Goal: Task Accomplishment & Management: Complete application form

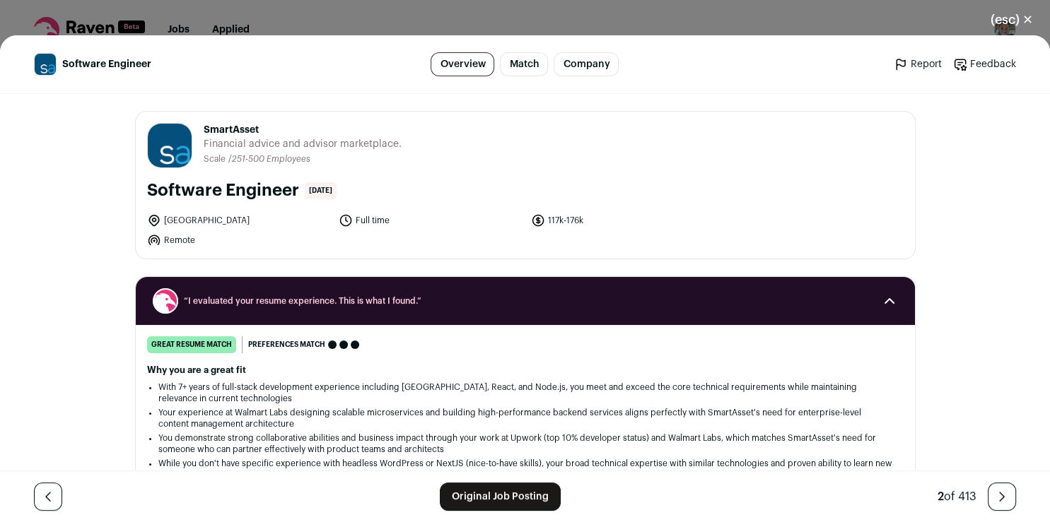
click at [480, 493] on link "Original Job Posting" at bounding box center [500, 497] width 121 height 28
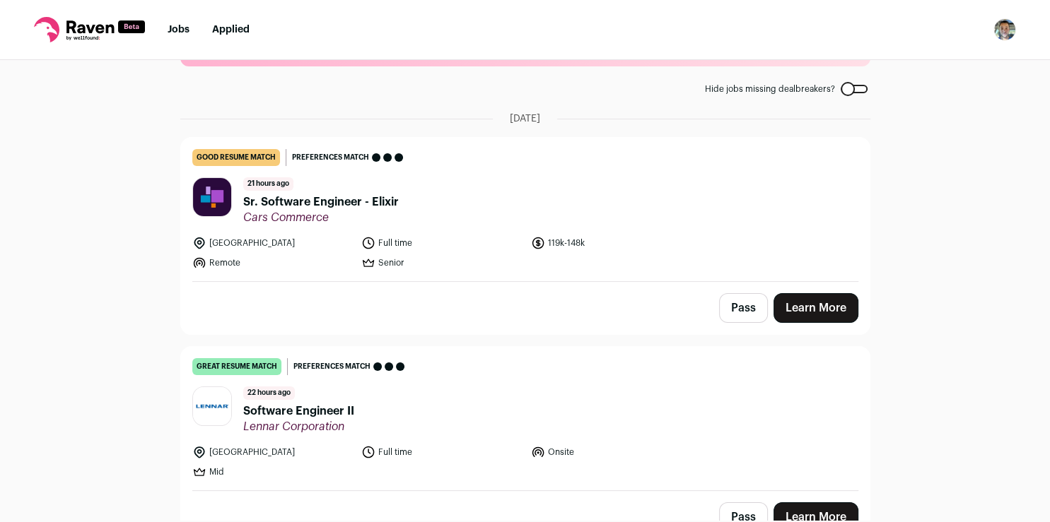
scroll to position [71, 0]
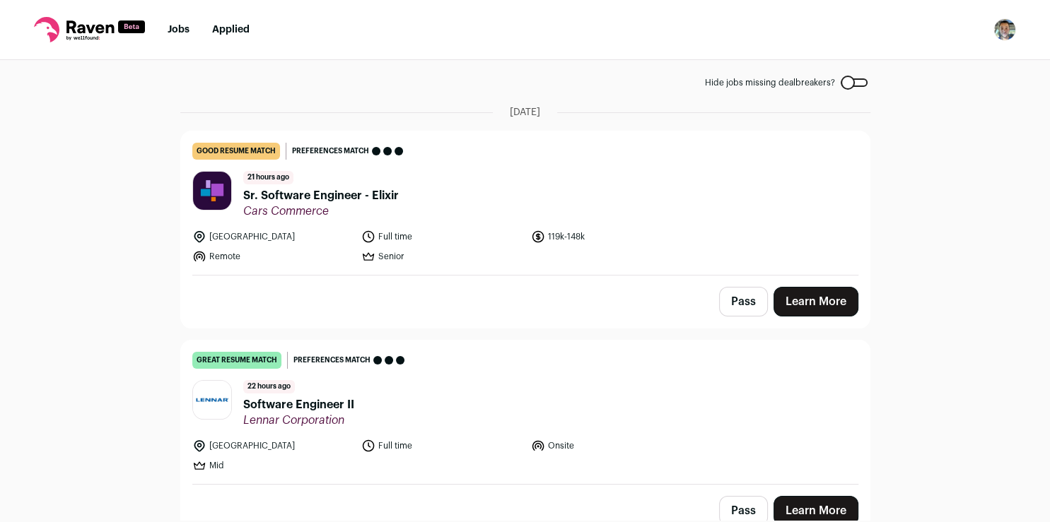
click at [738, 310] on button "Pass" at bounding box center [743, 302] width 49 height 30
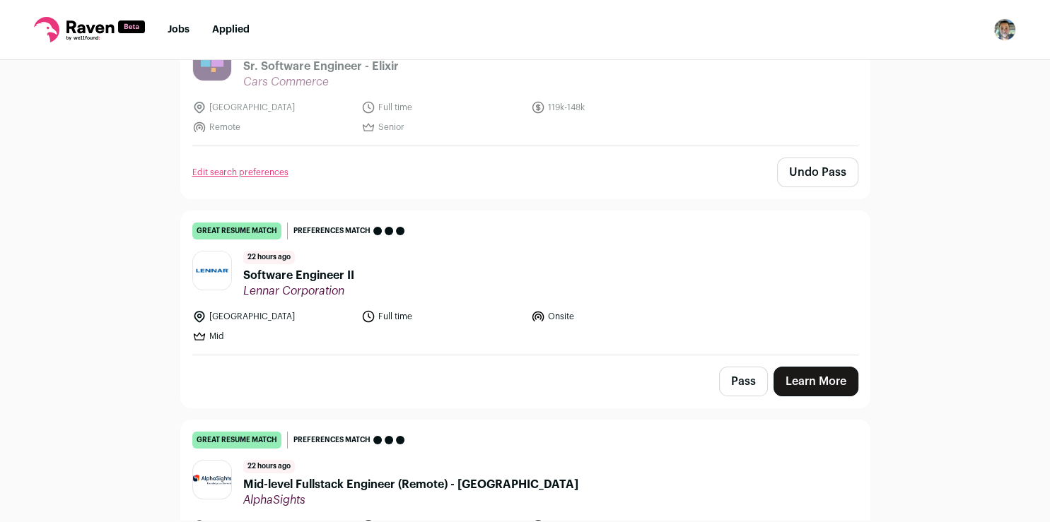
scroll to position [252, 0]
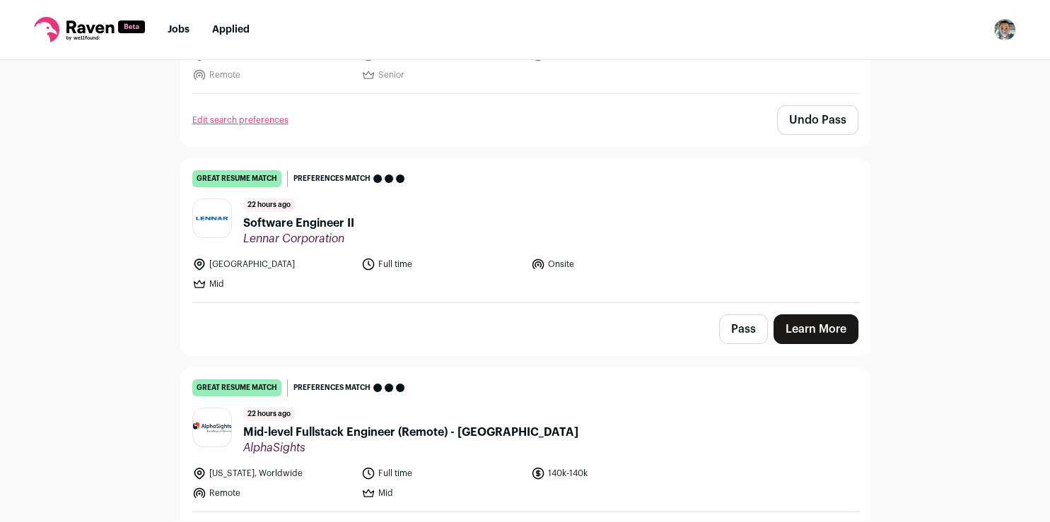
click at [806, 333] on link "Learn More" at bounding box center [815, 330] width 85 height 30
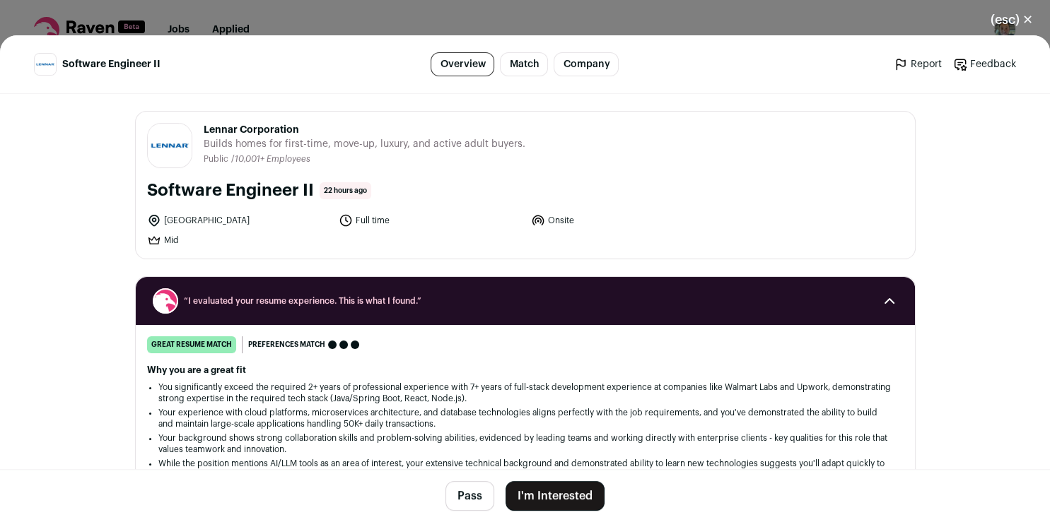
click at [557, 499] on button "I'm Interested" at bounding box center [554, 496] width 99 height 30
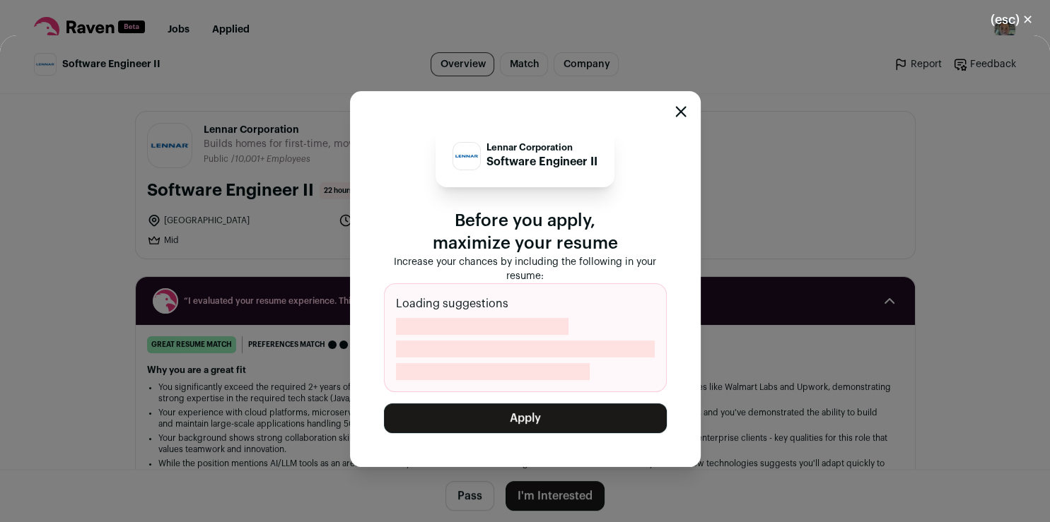
click at [533, 406] on button "Apply" at bounding box center [525, 419] width 283 height 30
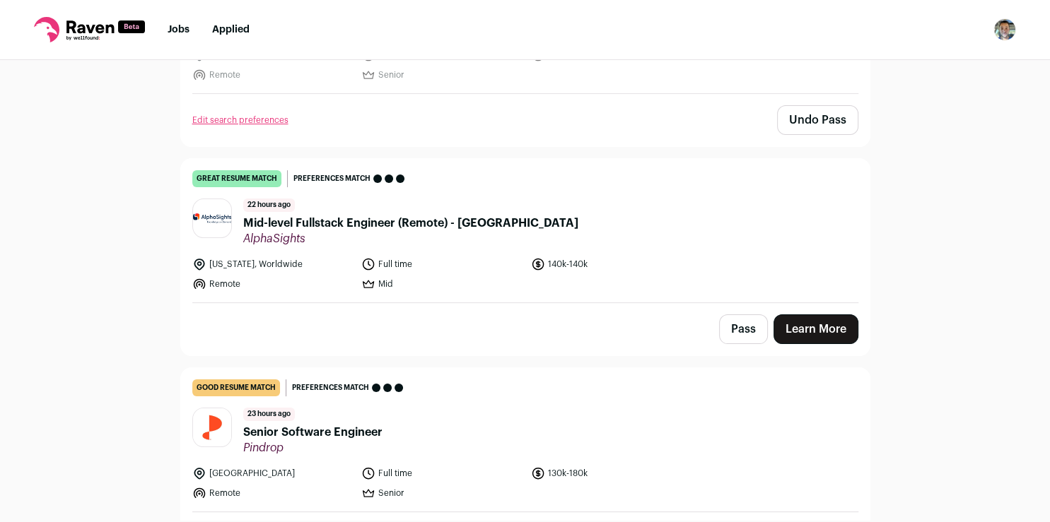
scroll to position [258, 0]
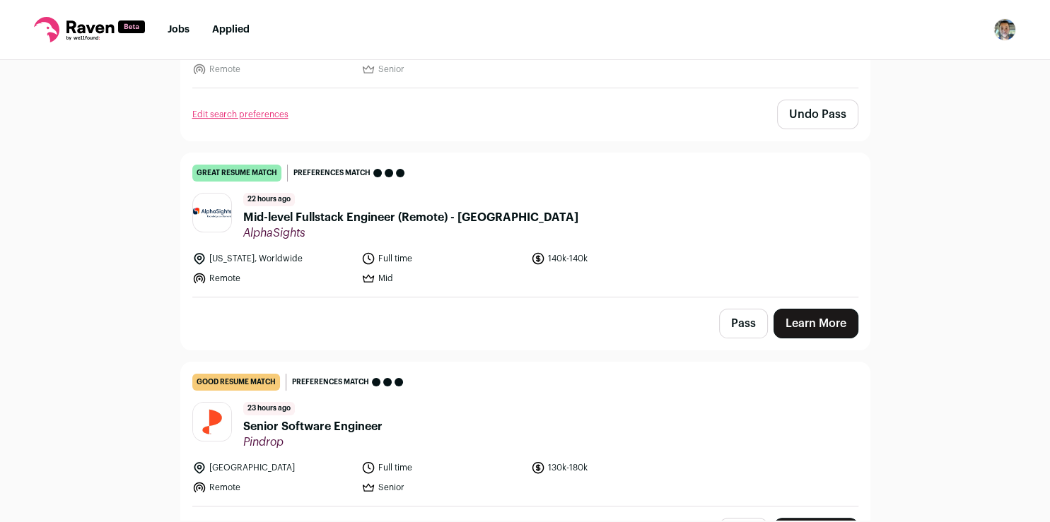
click at [796, 317] on link "Learn More" at bounding box center [815, 324] width 85 height 30
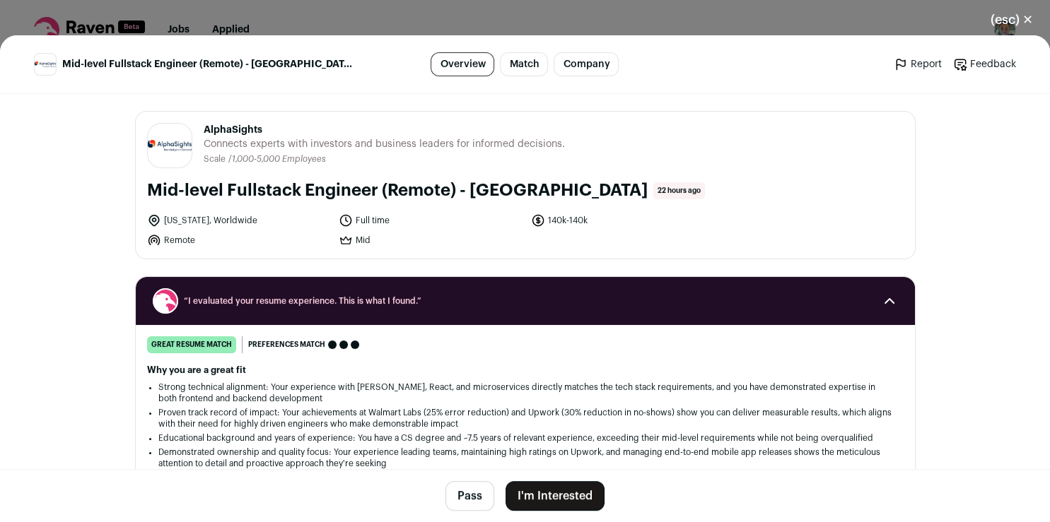
click at [568, 492] on button "I'm Interested" at bounding box center [554, 496] width 99 height 30
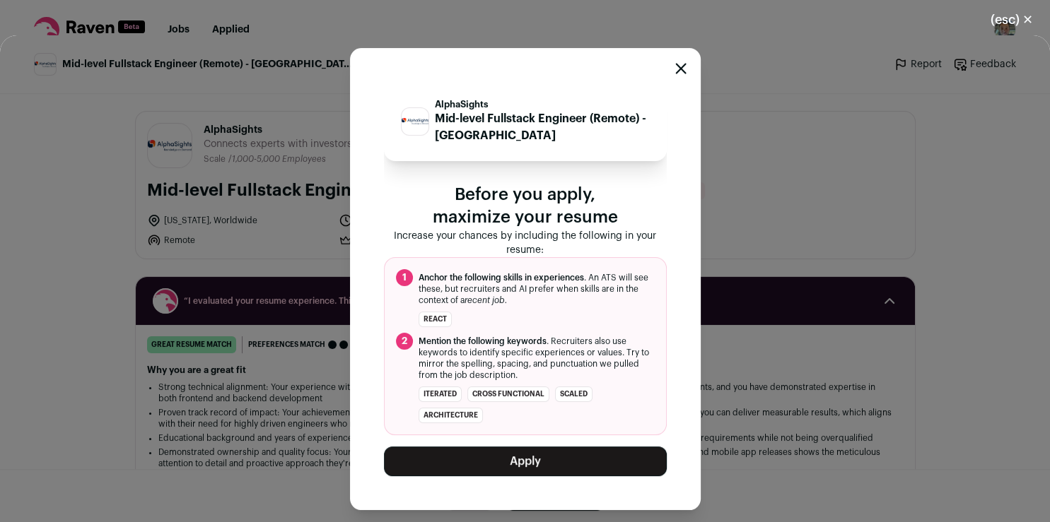
click at [565, 471] on button "Apply" at bounding box center [525, 462] width 283 height 30
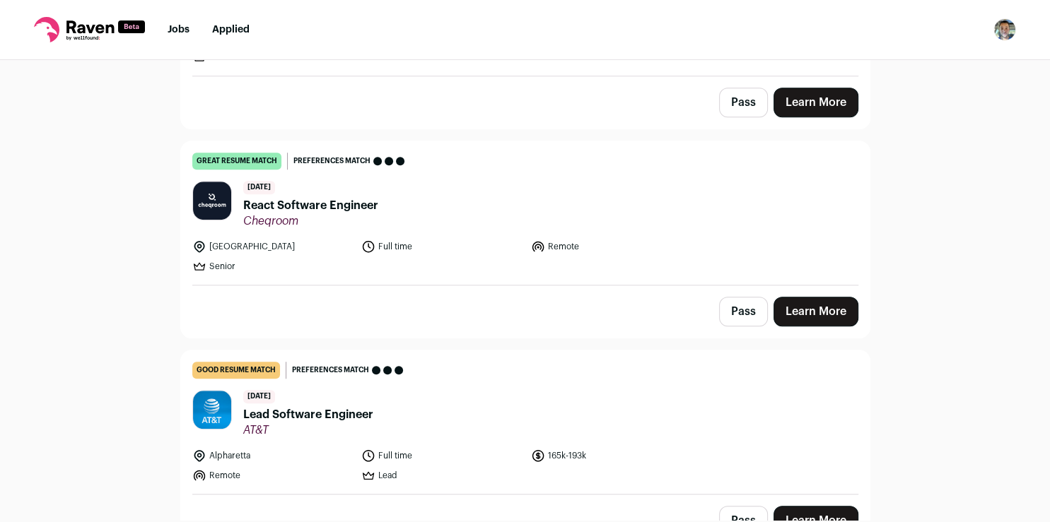
scroll to position [1122, 0]
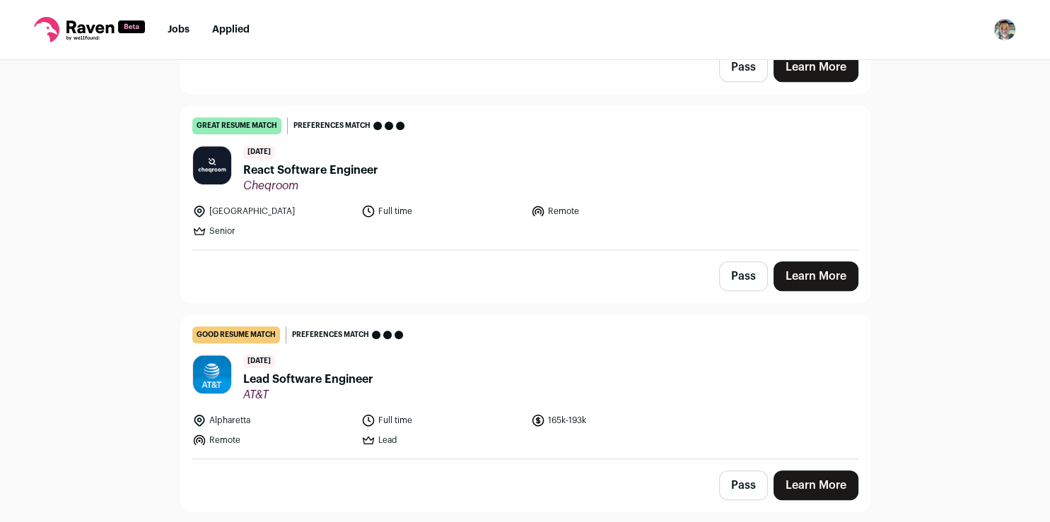
click at [826, 264] on link "Learn More" at bounding box center [815, 277] width 85 height 30
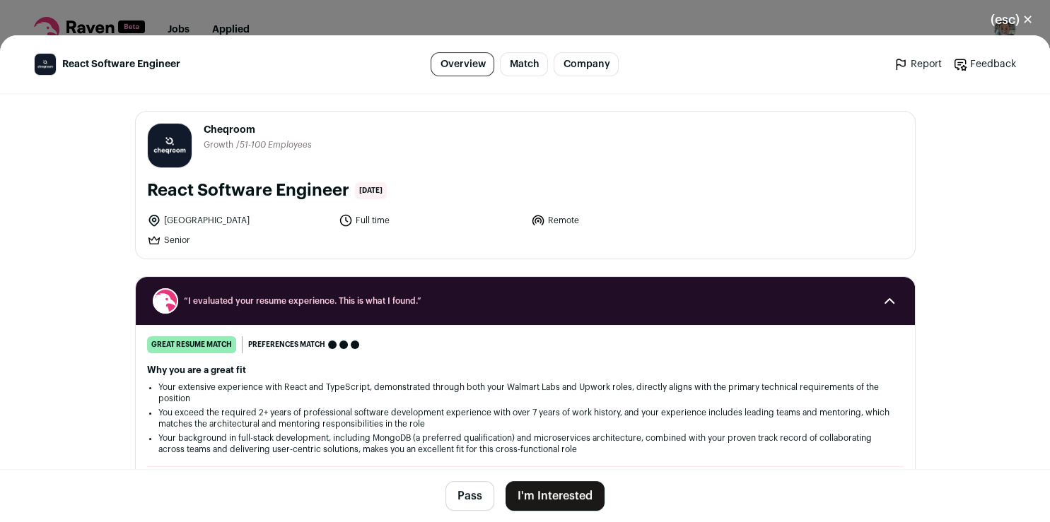
click at [524, 502] on button "I'm Interested" at bounding box center [554, 496] width 99 height 30
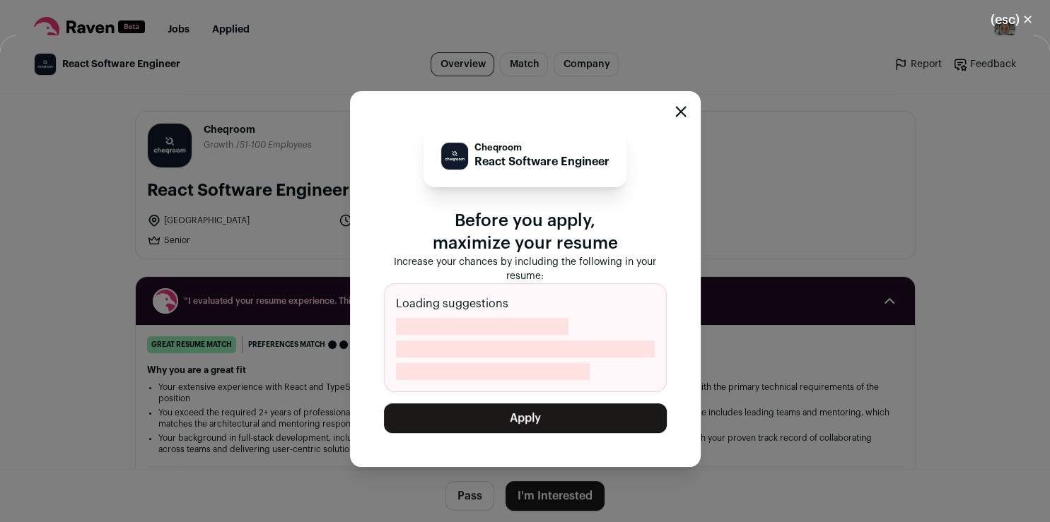
click at [528, 422] on button "Apply" at bounding box center [525, 419] width 283 height 30
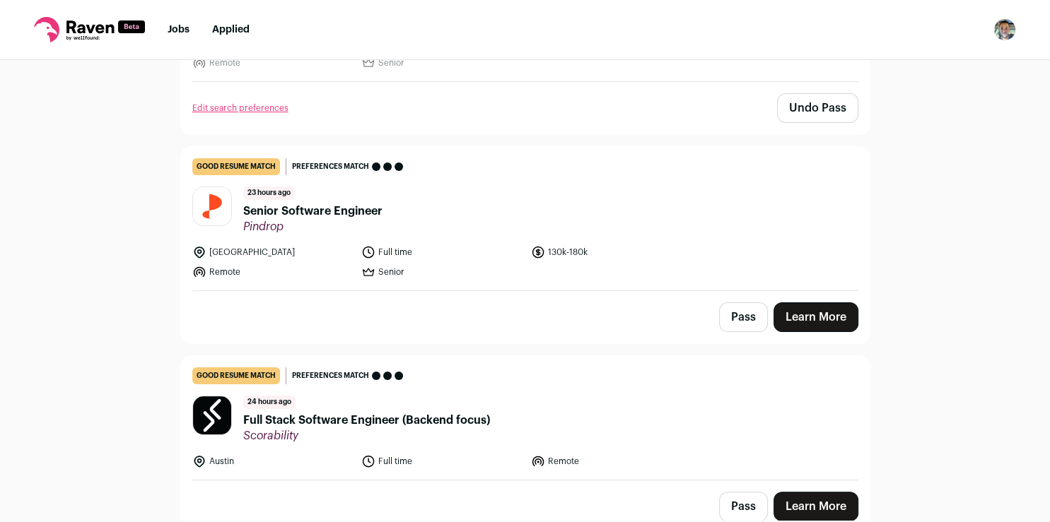
scroll to position [288, 0]
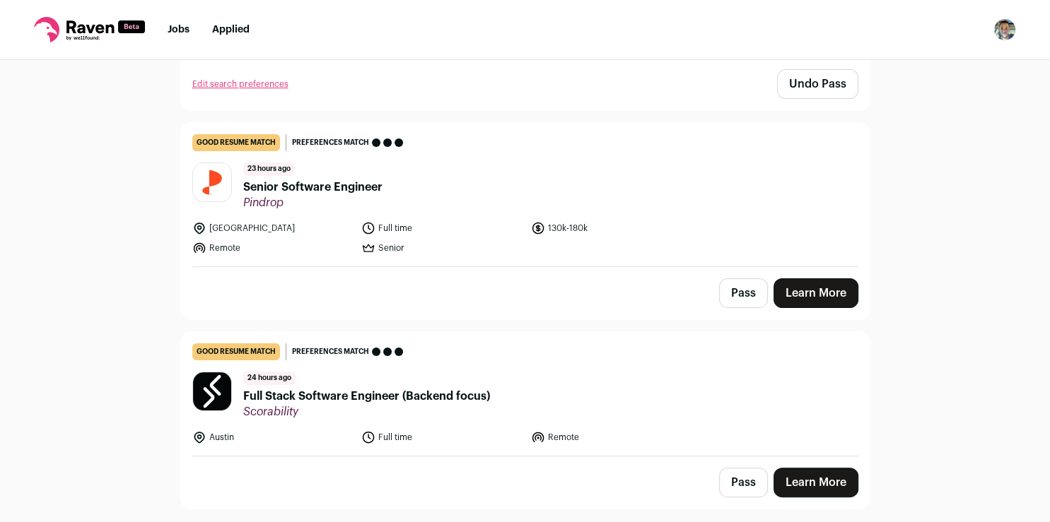
click at [793, 290] on link "Learn More" at bounding box center [815, 293] width 85 height 30
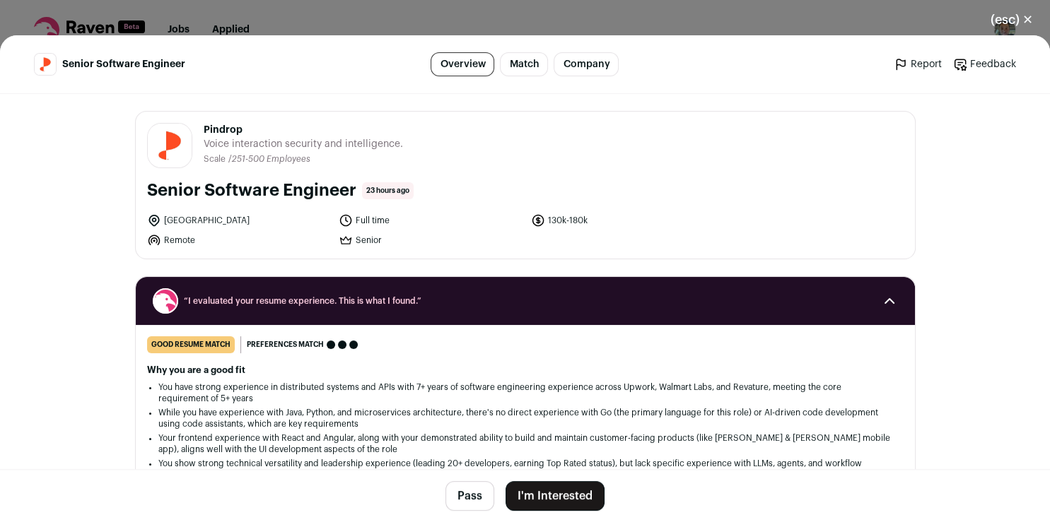
click at [524, 498] on button "I'm Interested" at bounding box center [554, 496] width 99 height 30
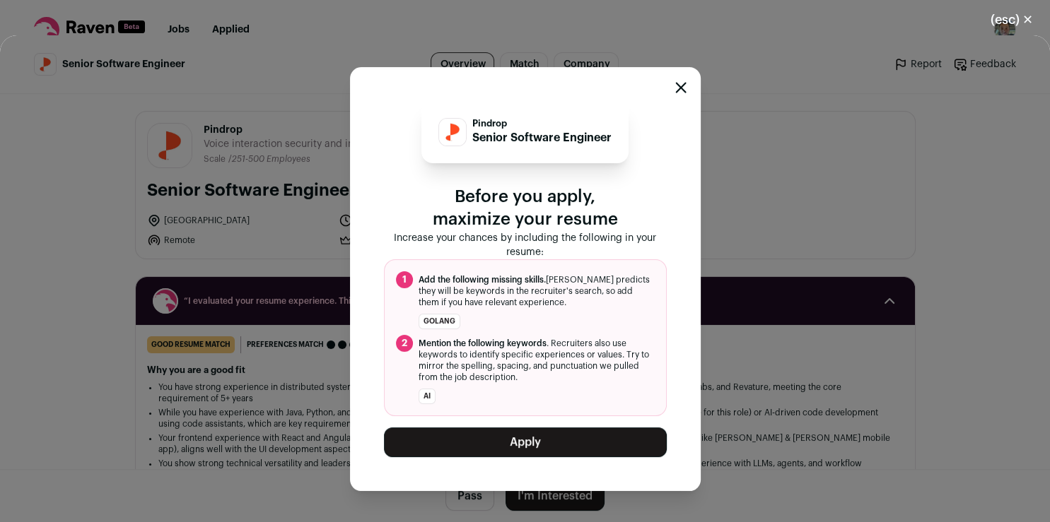
click at [515, 445] on button "Apply" at bounding box center [525, 443] width 283 height 30
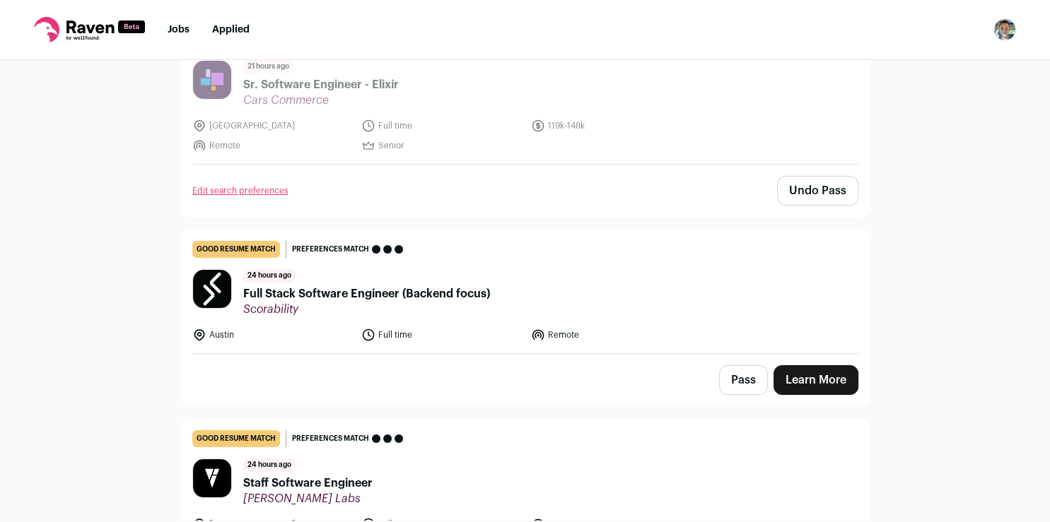
scroll to position [188, 0]
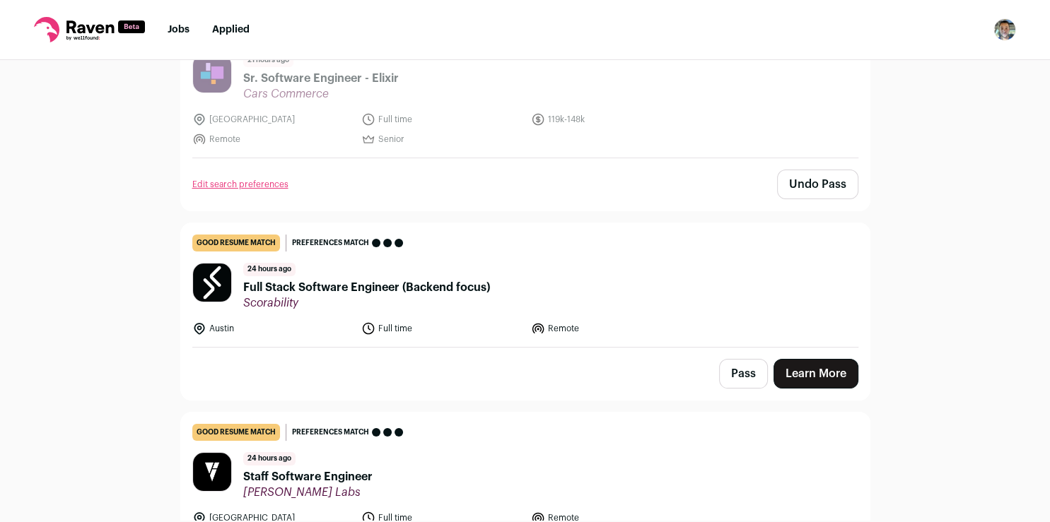
click at [795, 366] on link "Learn More" at bounding box center [815, 374] width 85 height 30
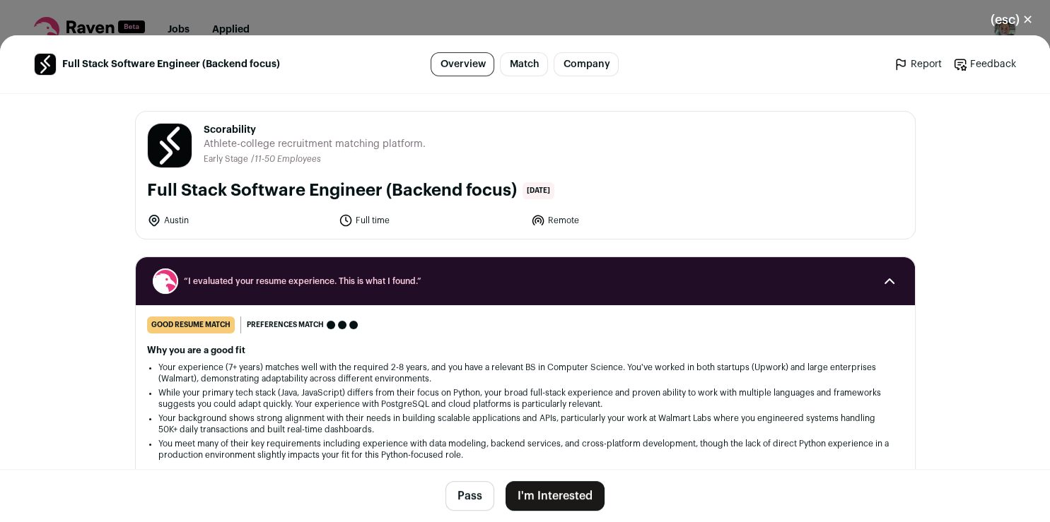
click at [555, 493] on button "I'm Interested" at bounding box center [554, 496] width 99 height 30
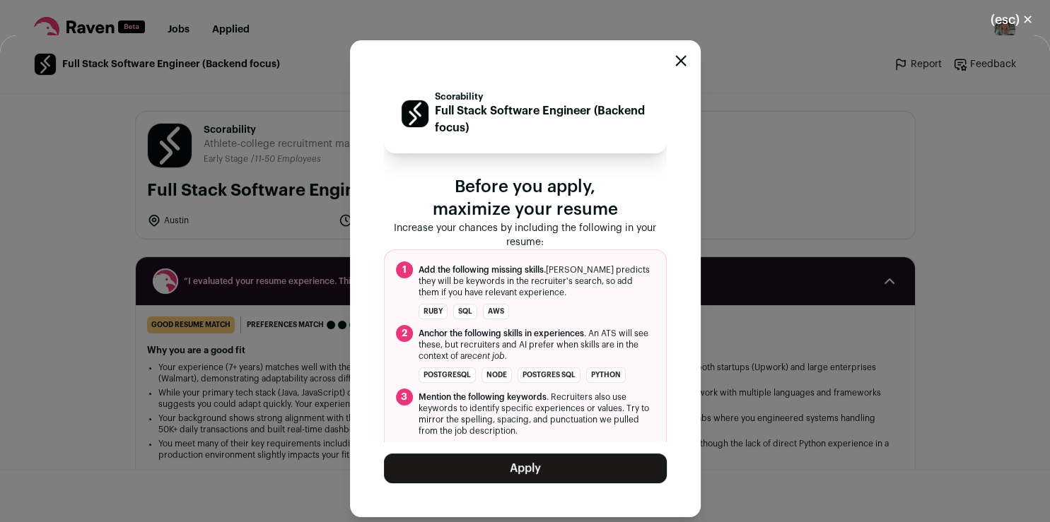
click at [541, 472] on button "Apply" at bounding box center [525, 469] width 283 height 30
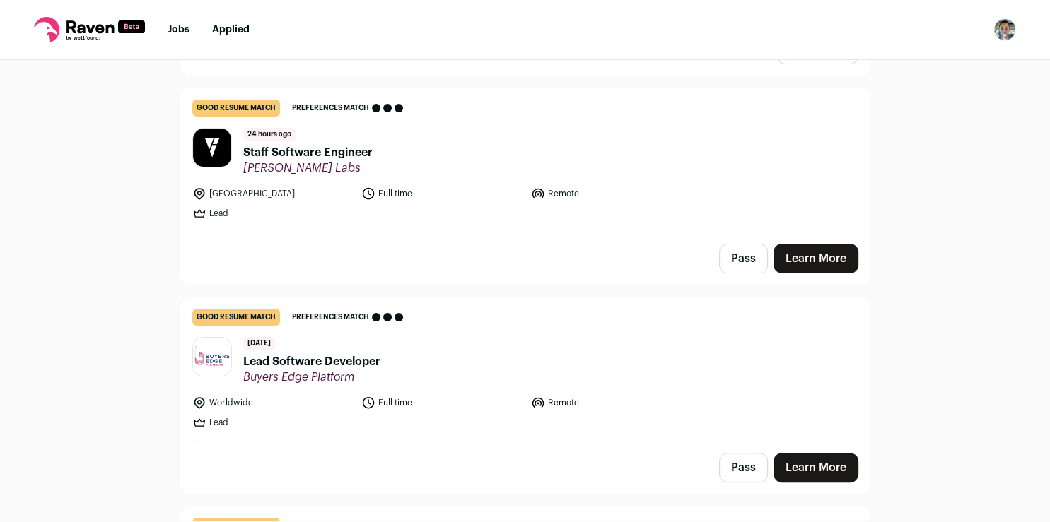
scroll to position [341, 0]
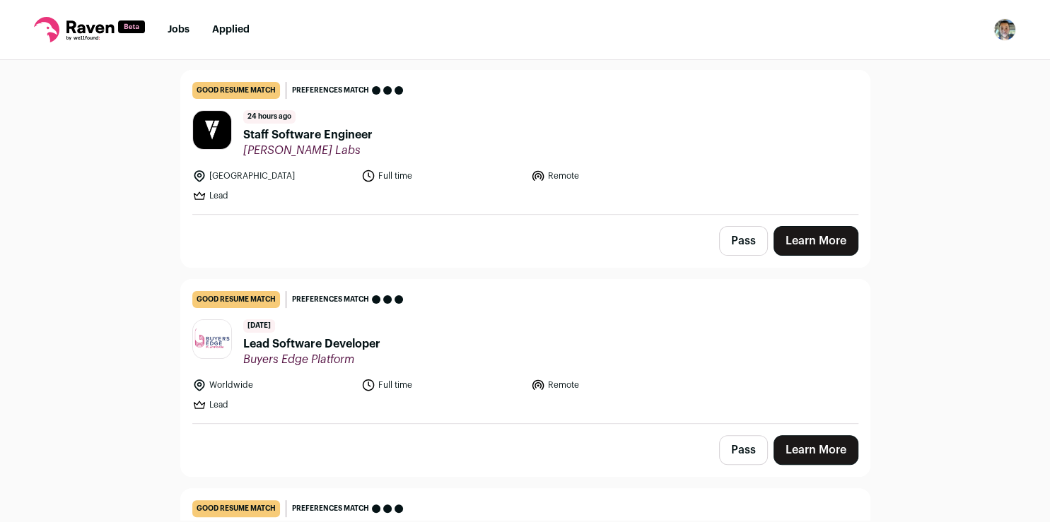
click at [737, 246] on button "Pass" at bounding box center [743, 241] width 49 height 30
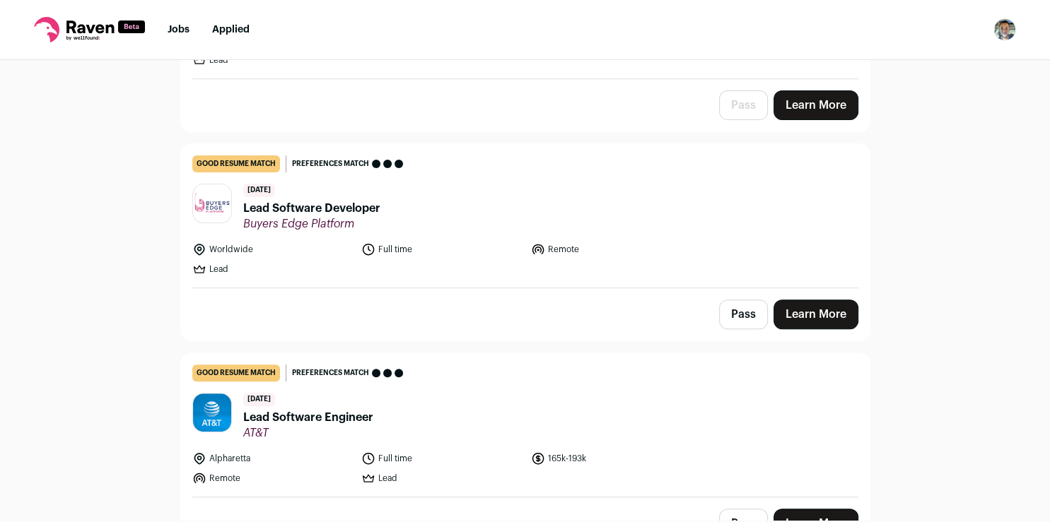
scroll to position [482, 0]
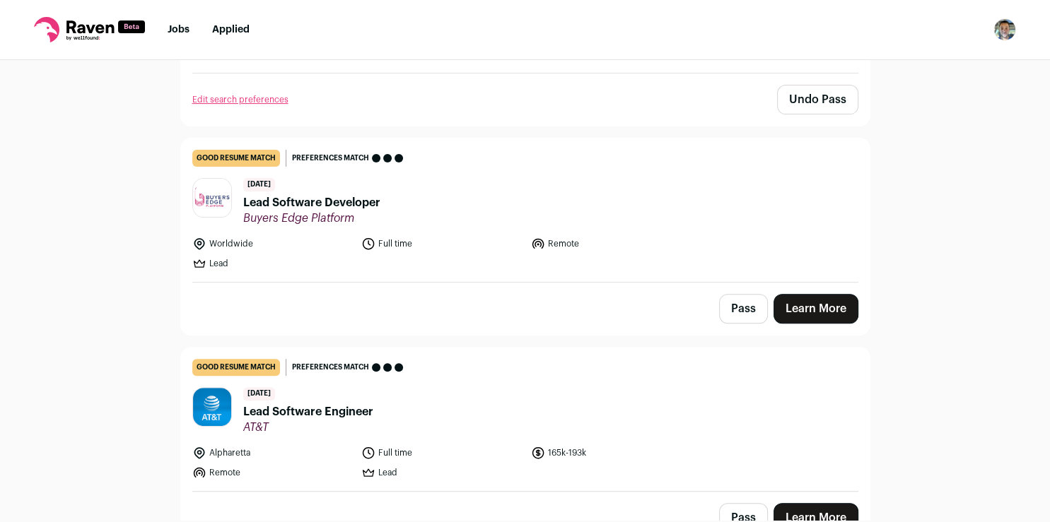
click at [801, 304] on link "Learn More" at bounding box center [815, 309] width 85 height 30
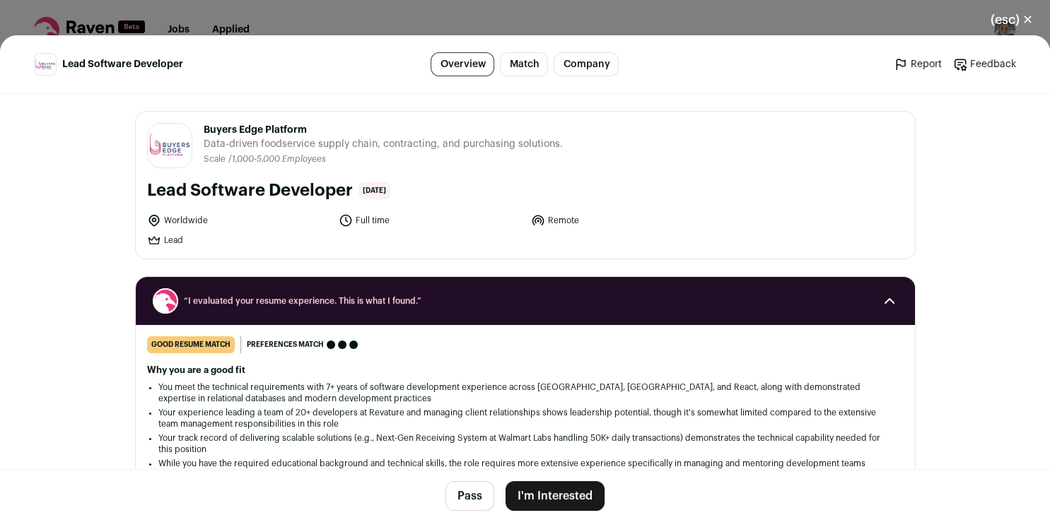
click at [544, 496] on button "I'm Interested" at bounding box center [554, 496] width 99 height 30
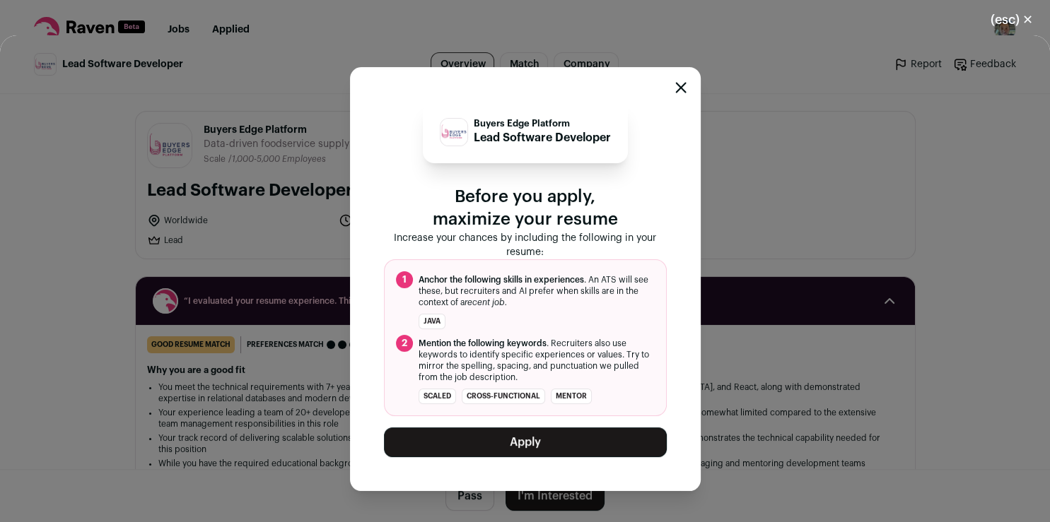
click at [534, 444] on button "Apply" at bounding box center [525, 443] width 283 height 30
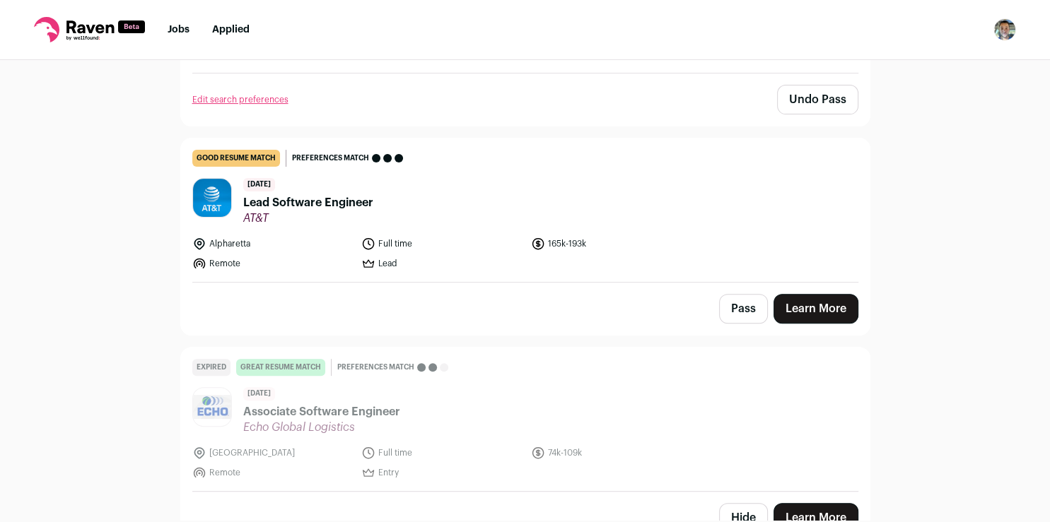
click at [731, 297] on button "Pass" at bounding box center [743, 309] width 49 height 30
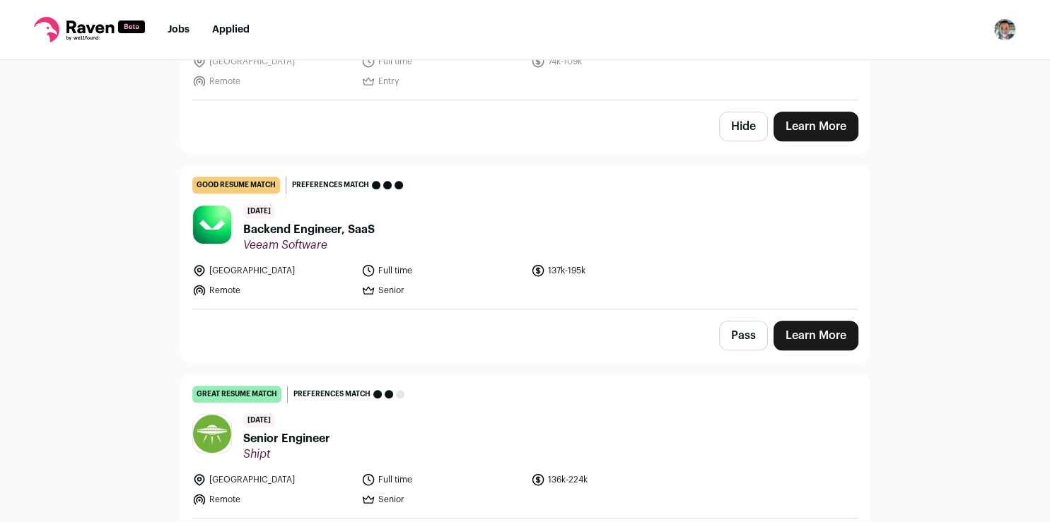
scroll to position [776, 0]
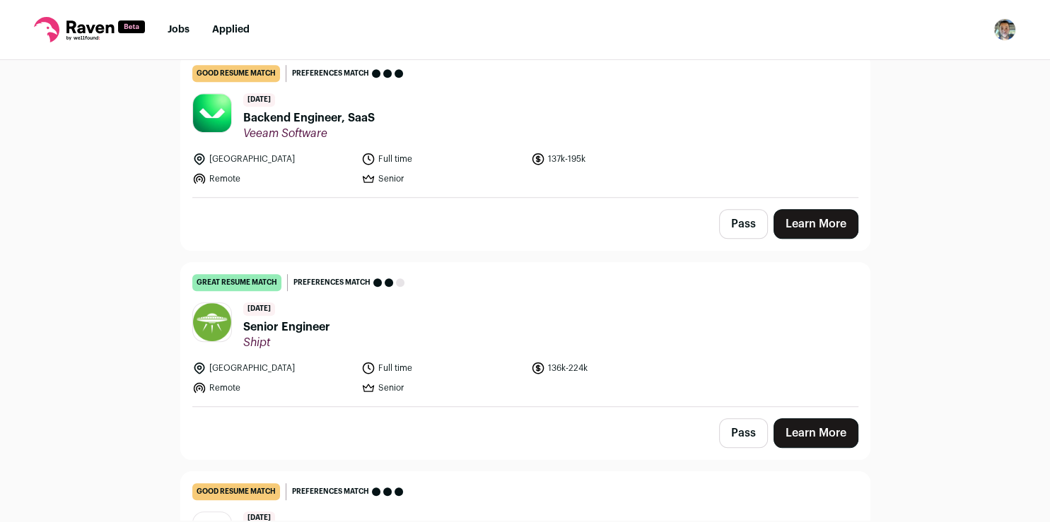
click at [802, 427] on link "Learn More" at bounding box center [815, 433] width 85 height 30
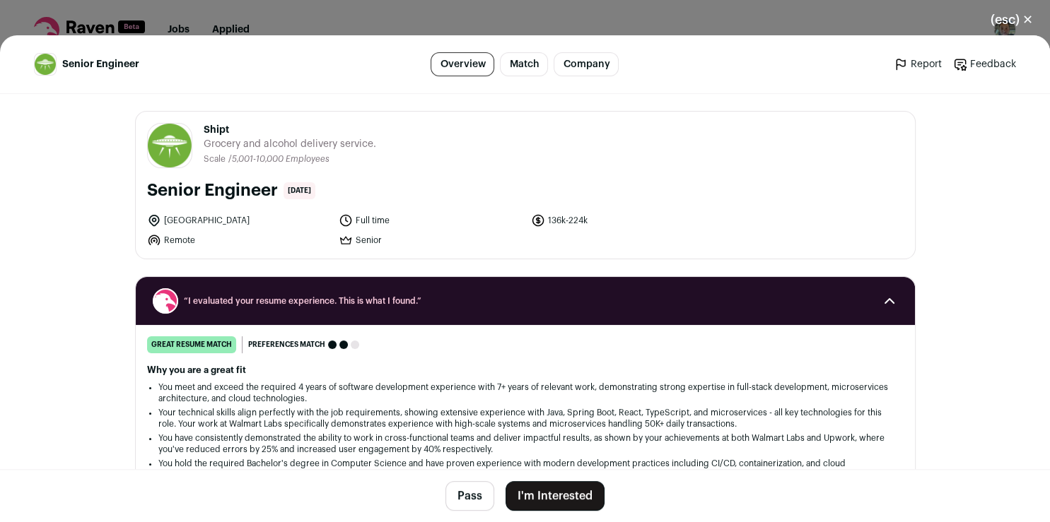
click at [538, 500] on button "I'm Interested" at bounding box center [554, 496] width 99 height 30
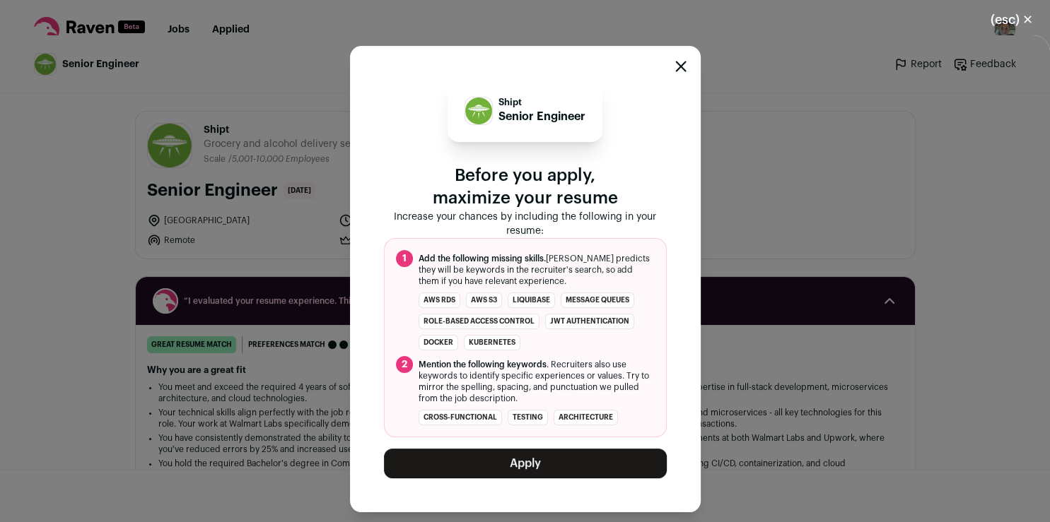
click at [539, 459] on button "Apply" at bounding box center [525, 464] width 283 height 30
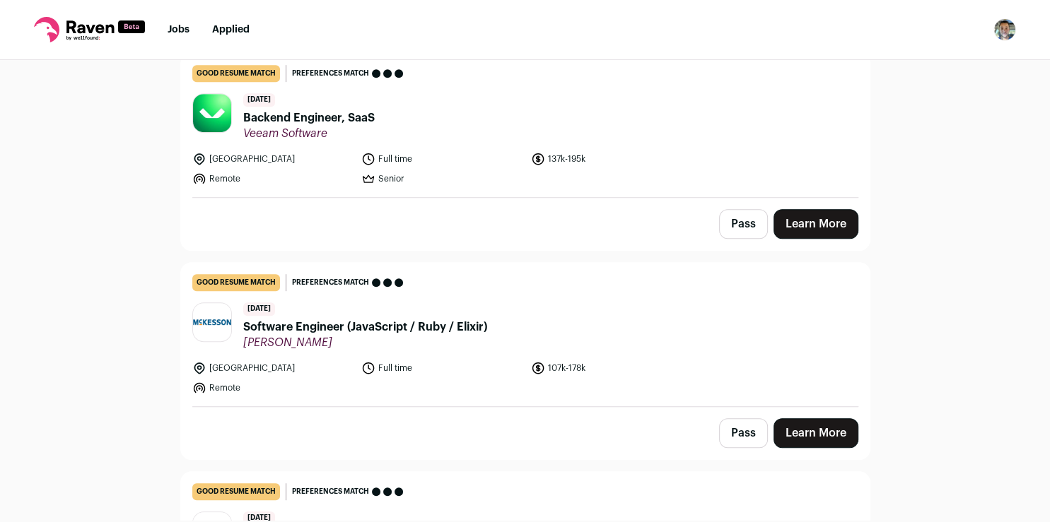
scroll to position [782, 0]
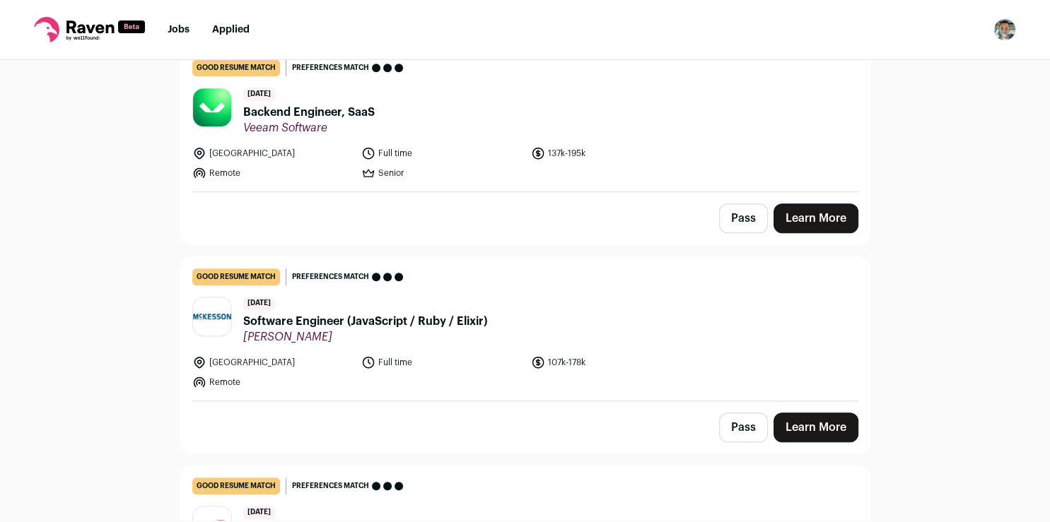
click at [835, 424] on link "Learn More" at bounding box center [815, 428] width 85 height 30
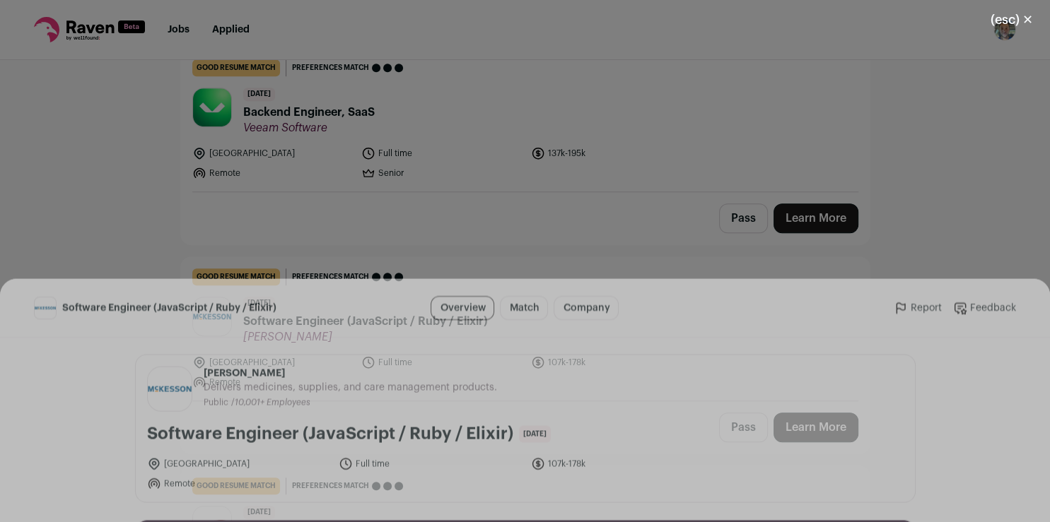
click at [561, 496] on button "I'm Interested" at bounding box center [554, 496] width 99 height 30
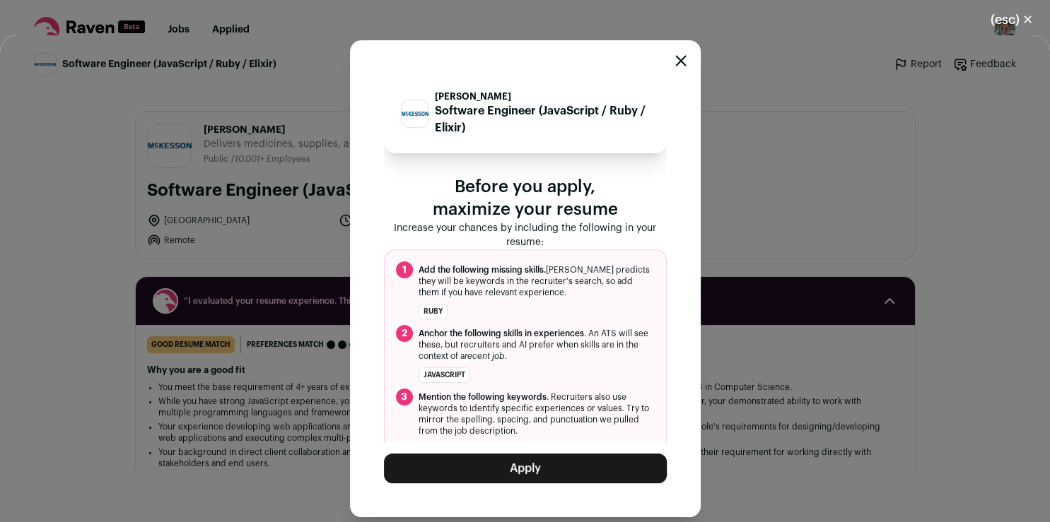
click at [556, 474] on button "Apply" at bounding box center [525, 469] width 283 height 30
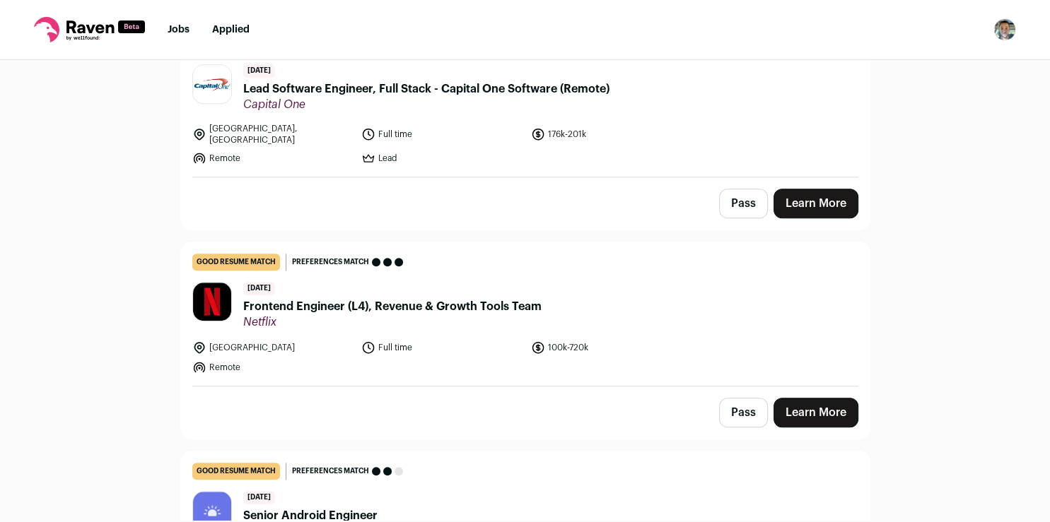
scroll to position [953, 0]
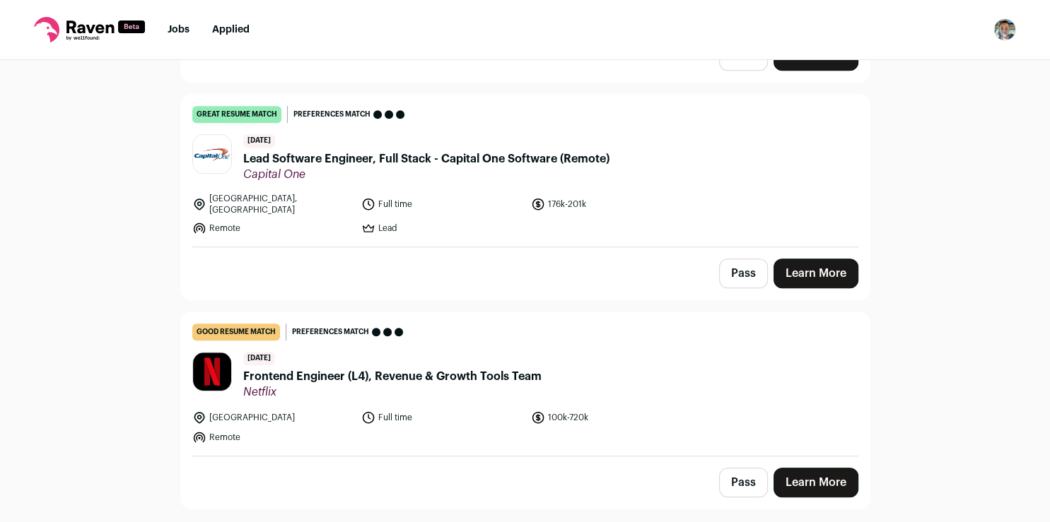
click at [814, 259] on link "Learn More" at bounding box center [815, 274] width 85 height 30
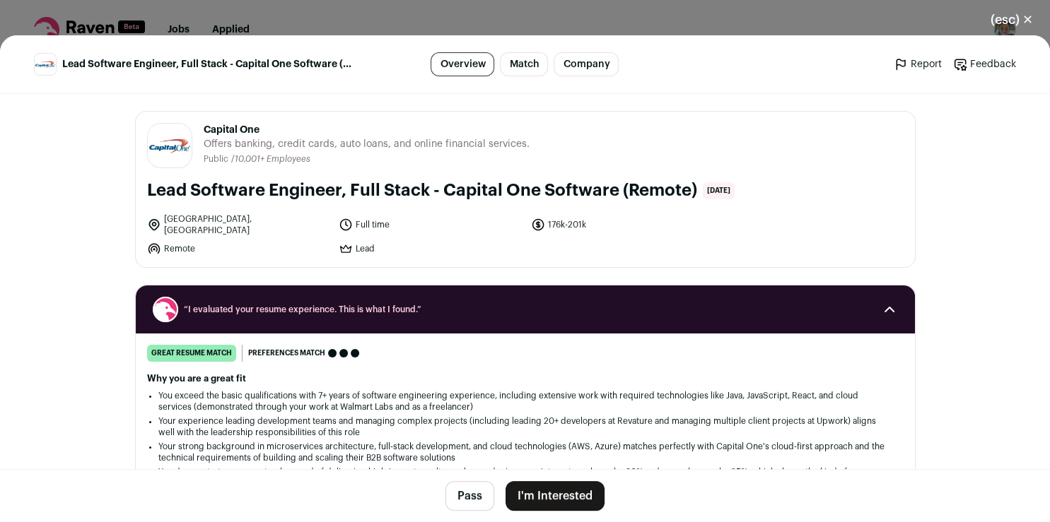
click at [556, 496] on button "I'm Interested" at bounding box center [554, 496] width 99 height 30
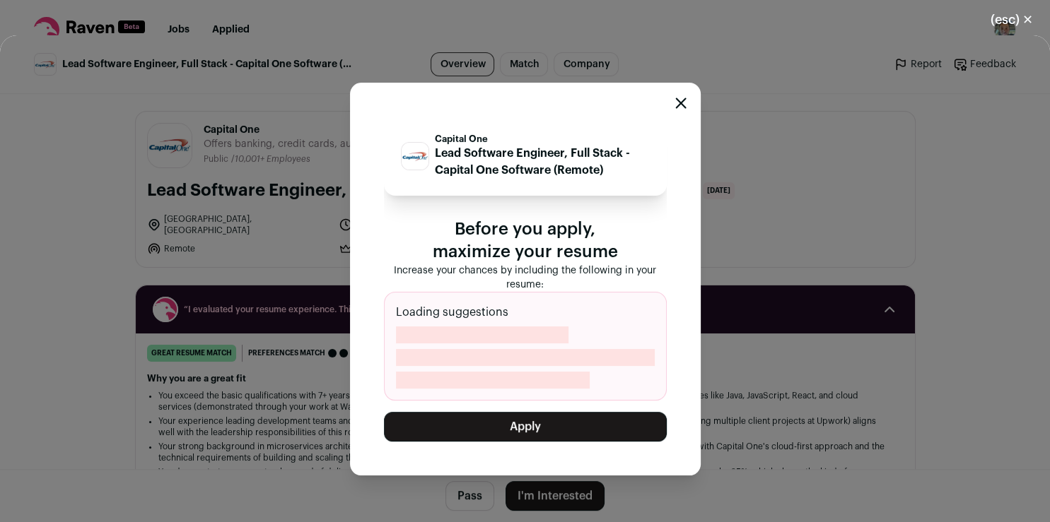
click at [677, 100] on icon "Close modal" at bounding box center [680, 103] width 11 height 11
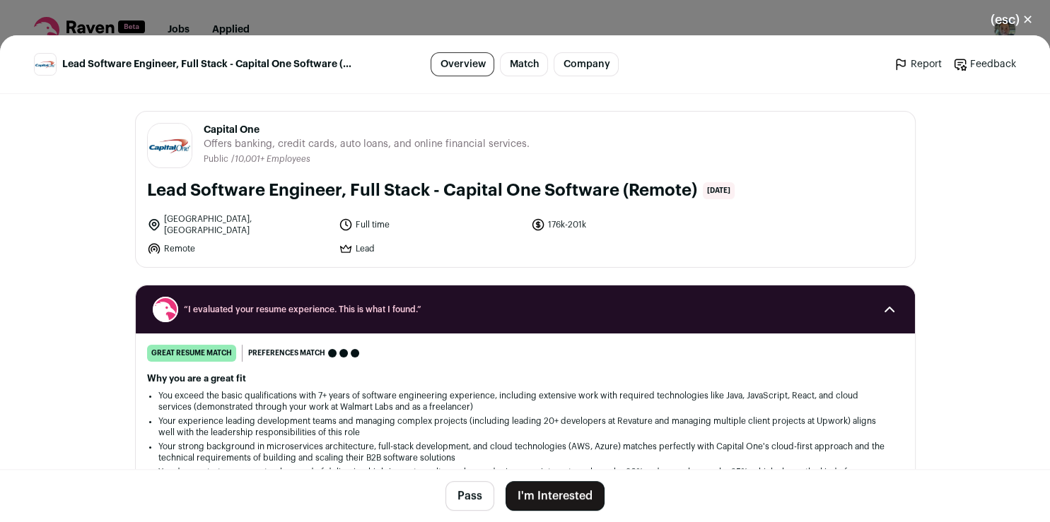
click at [1030, 21] on button "(esc) ✕" at bounding box center [1011, 19] width 76 height 31
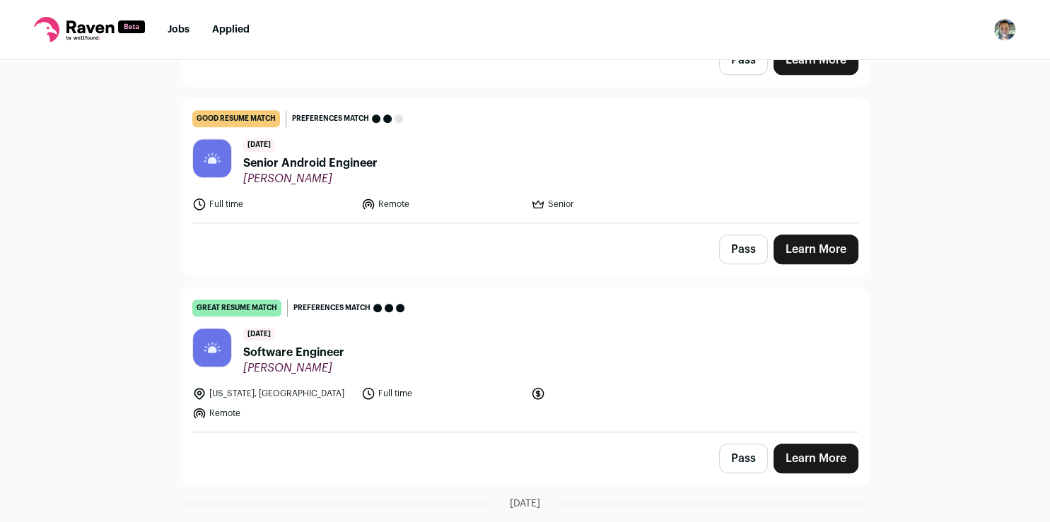
scroll to position [1382, 0]
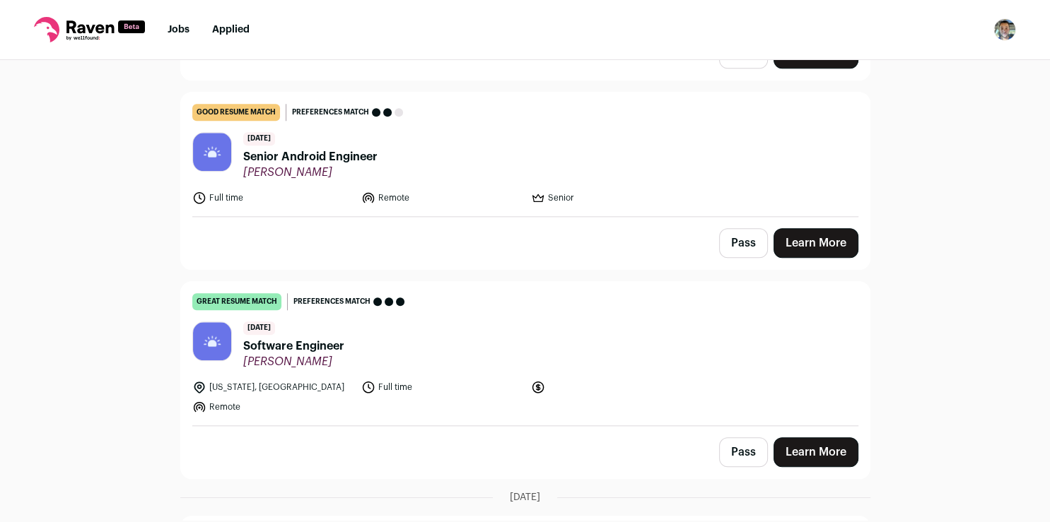
click at [806, 438] on link "Learn More" at bounding box center [815, 453] width 85 height 30
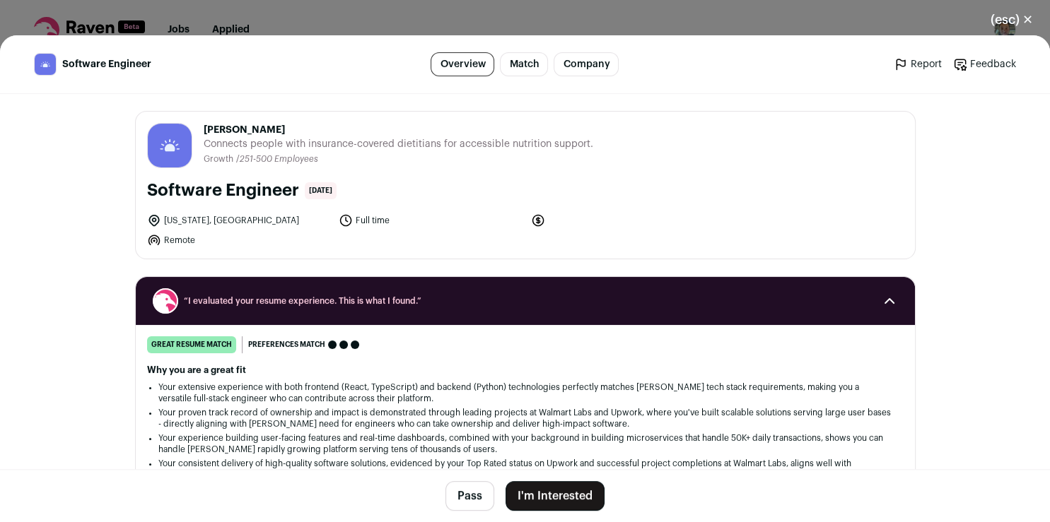
click at [571, 493] on button "I'm Interested" at bounding box center [554, 496] width 99 height 30
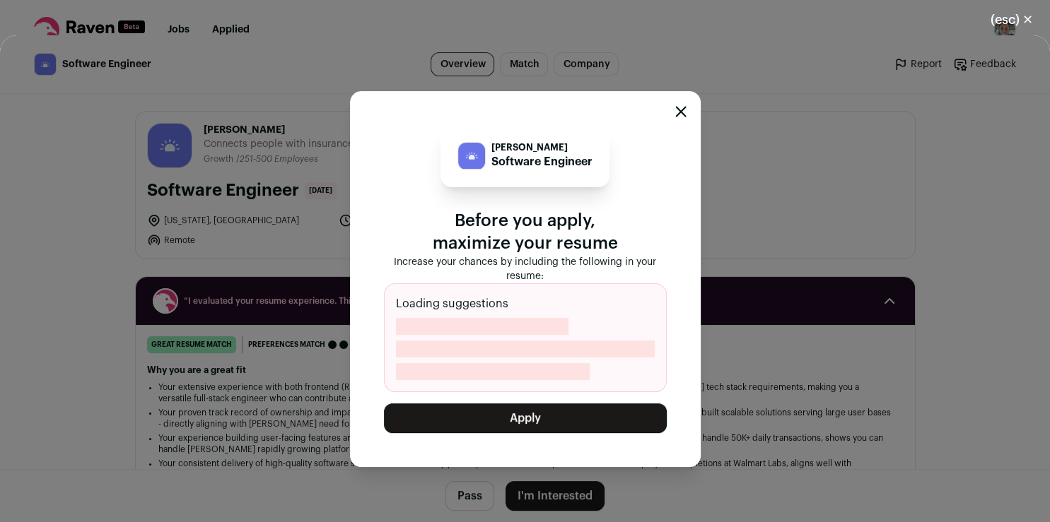
click at [576, 430] on button "Apply" at bounding box center [525, 419] width 283 height 30
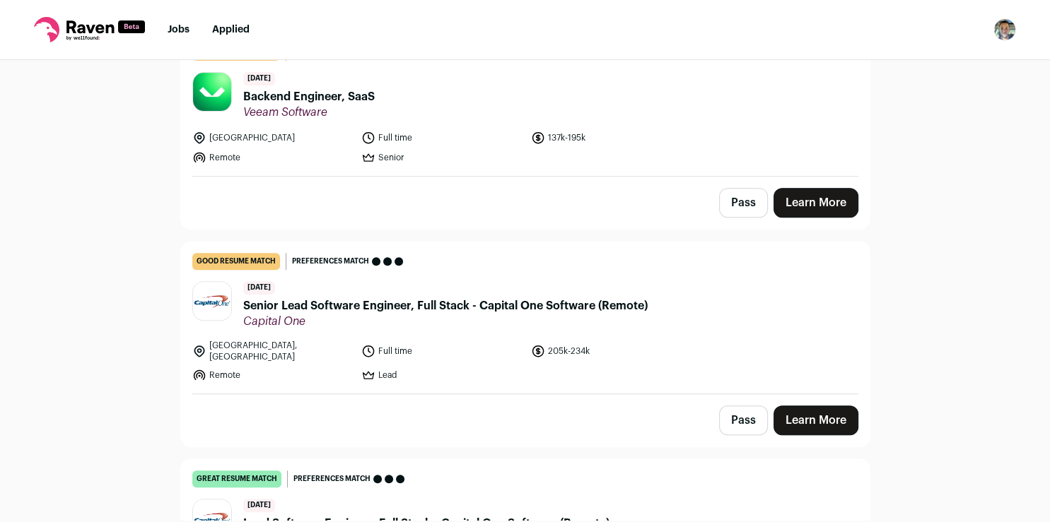
scroll to position [464, 0]
